Goal: Navigation & Orientation: Find specific page/section

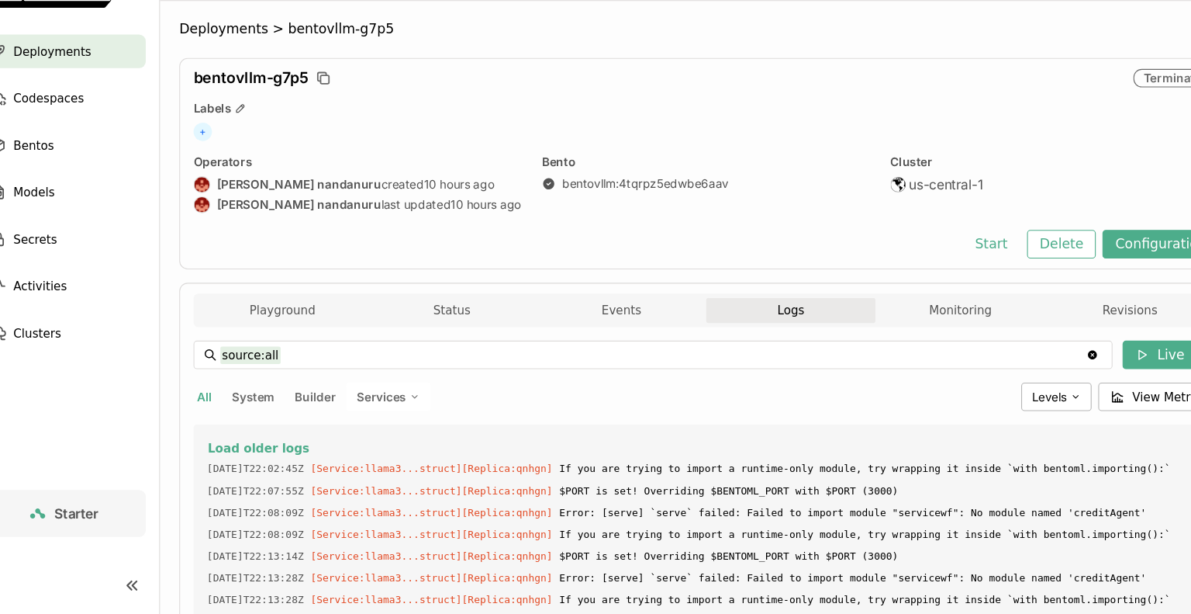
scroll to position [1644, 0]
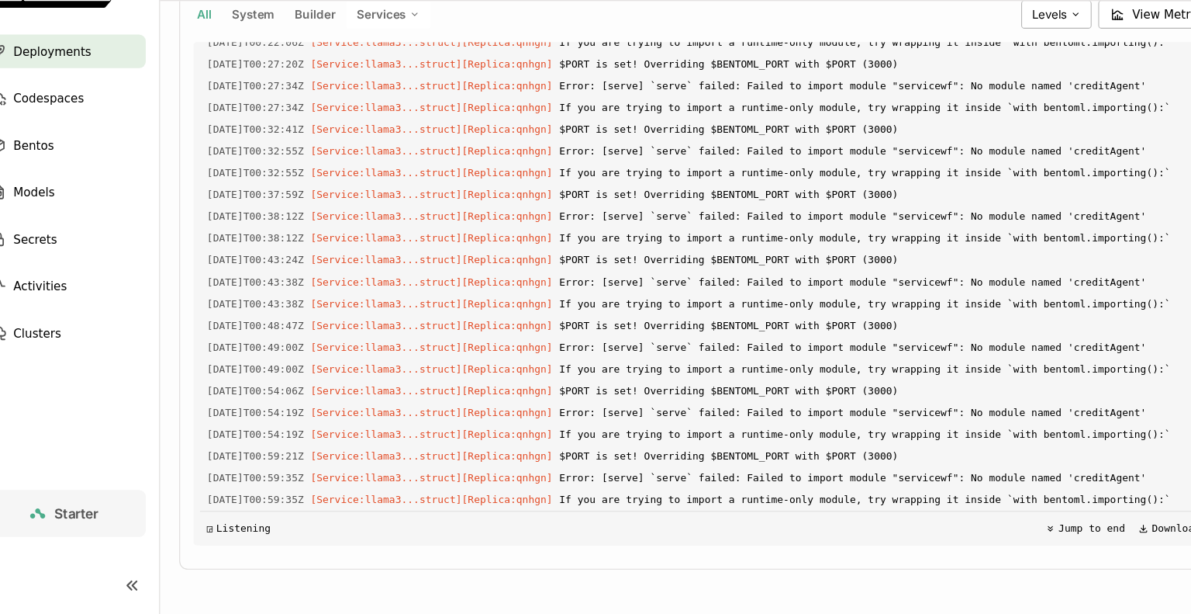
click at [84, 95] on span "Deployments" at bounding box center [79, 93] width 72 height 19
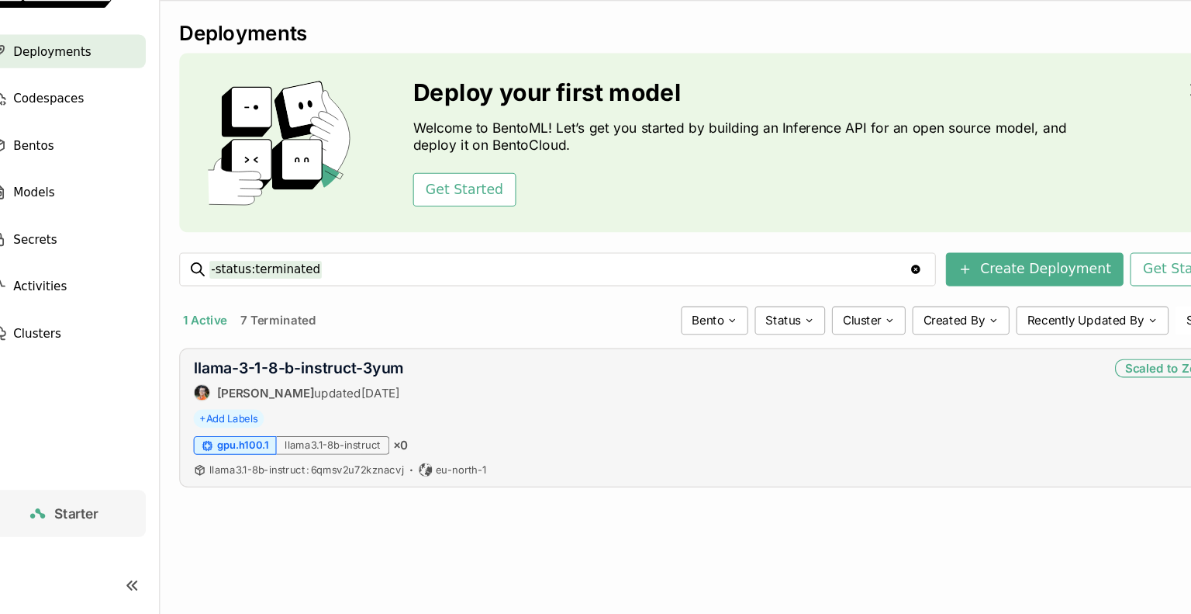
click at [972, 446] on div "llama-3-1-8-b-instruct-3yum [PERSON_NAME] updated [DATE] Scaled to Zero + Add L…" at bounding box center [685, 432] width 976 height 129
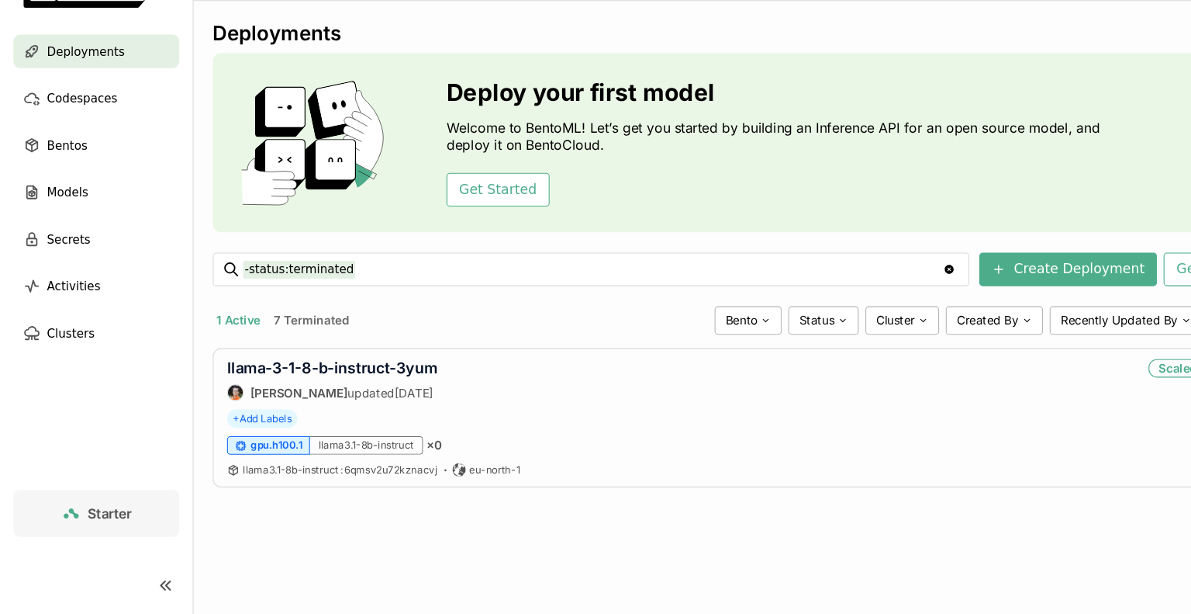
click at [301, 340] on button "7 Terminated" at bounding box center [289, 342] width 76 height 20
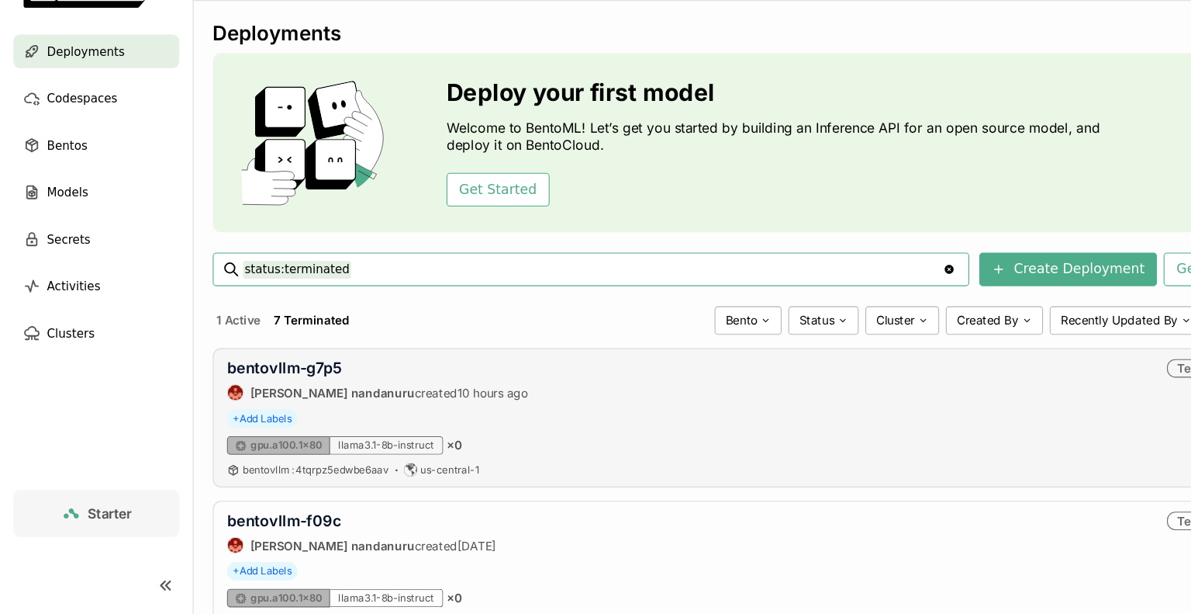
click at [911, 435] on div "+ Add Labels" at bounding box center [684, 432] width 949 height 17
click at [668, 469] on div "bentovllm-g7p5 [PERSON_NAME] nandanuru created 10 hours ago Terminated + Add La…" at bounding box center [685, 432] width 976 height 129
click at [49, 178] on span "Bentos" at bounding box center [61, 180] width 37 height 19
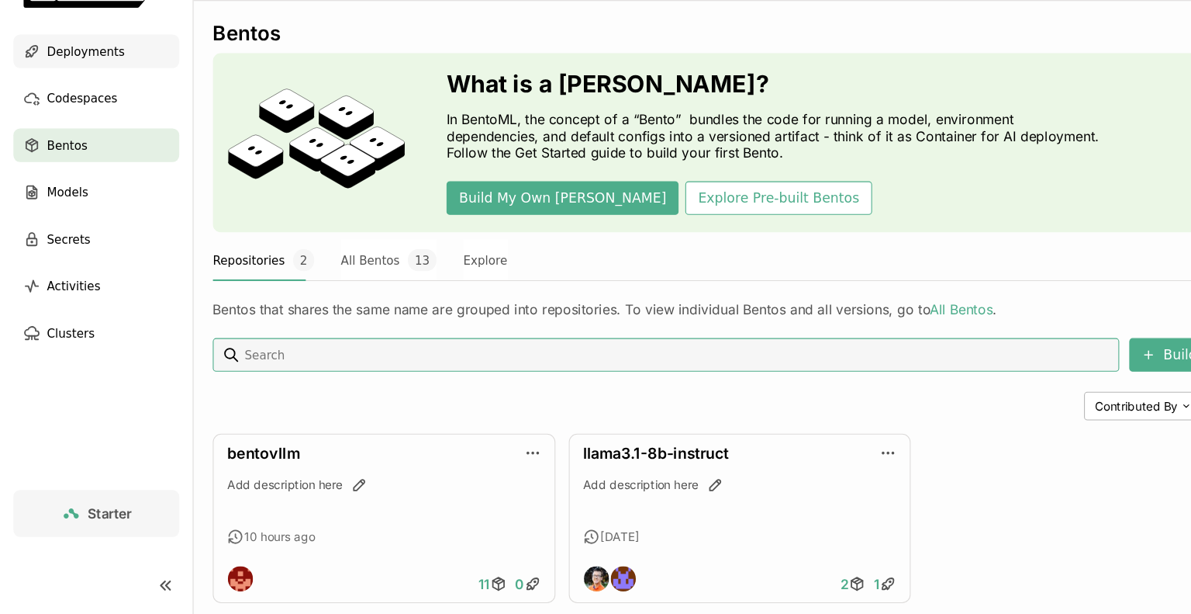
click at [109, 94] on div "Deployments" at bounding box center [89, 93] width 154 height 31
